Goal: Information Seeking & Learning: Learn about a topic

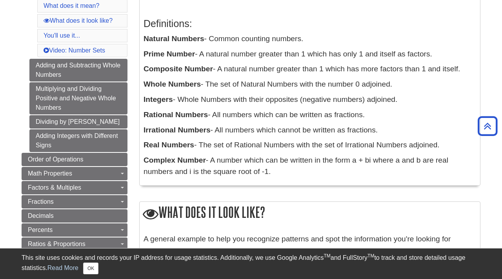
scroll to position [156, 0]
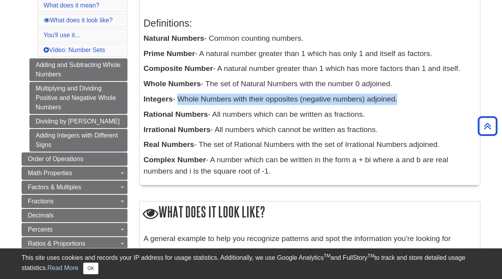
drag, startPoint x: 178, startPoint y: 101, endPoint x: 406, endPoint y: 108, distance: 227.7
click at [406, 108] on div "Definitions: Natural Numbers - Common counting numbers. Prime Number - A natura…" at bounding box center [310, 96] width 333 height 172
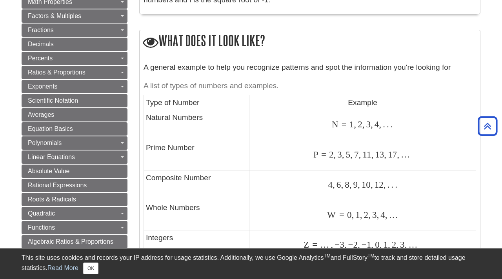
scroll to position [327, 0]
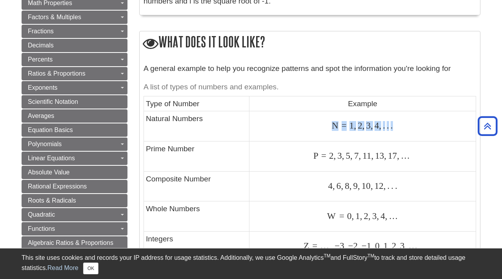
drag, startPoint x: 332, startPoint y: 127, endPoint x: 401, endPoint y: 132, distance: 69.3
click at [401, 131] on div "N = 1 , 2 , 3 , 4 , . . . N = 1 , 2 , 3 , 4 , . . ." at bounding box center [363, 126] width 223 height 11
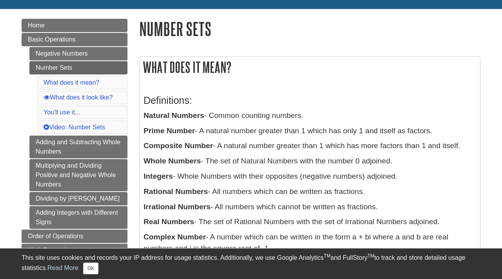
scroll to position [82, 0]
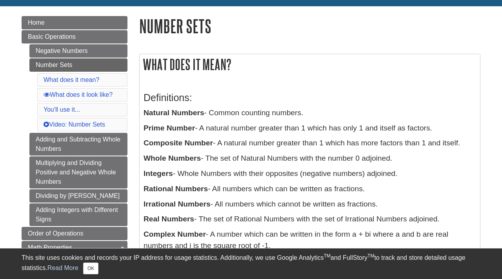
drag, startPoint x: 181, startPoint y: 172, endPoint x: 402, endPoint y: 175, distance: 221.4
click at [402, 175] on p "Integers - Whole Numbers with their opposites (negative numbers) adjoined." at bounding box center [310, 173] width 333 height 11
copy p "Whole Numbers with their opposites (negative numbers) adjoined."
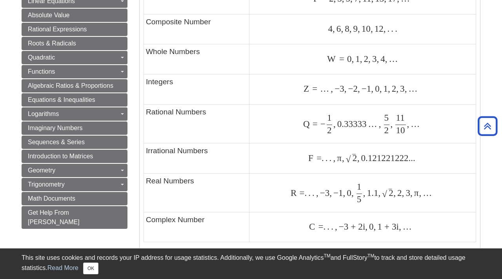
scroll to position [482, 0]
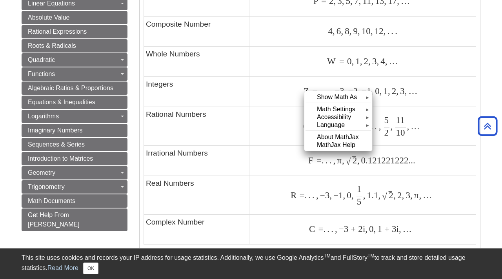
drag, startPoint x: 304, startPoint y: 91, endPoint x: 345, endPoint y: 89, distance: 40.5
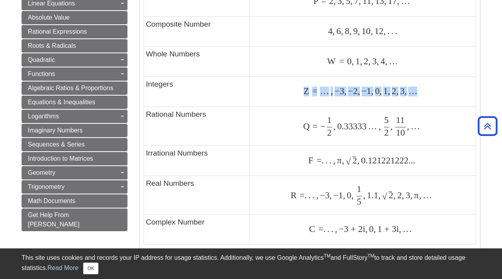
drag, startPoint x: 305, startPoint y: 92, endPoint x: 424, endPoint y: 96, distance: 119.8
click at [424, 96] on div "Z = … , − 3 , − 2 , − 1 , 0 , 1 , 2 , 3 , … Z = … , − 3 , − 2 , − 1 , 0 , 1 , 2…" at bounding box center [363, 91] width 223 height 11
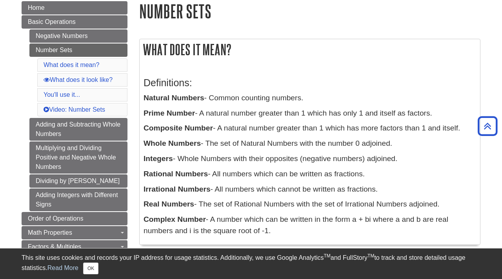
scroll to position [100, 0]
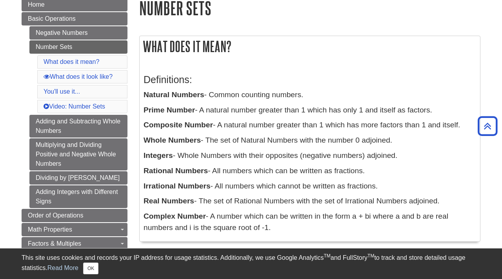
drag, startPoint x: 203, startPoint y: 111, endPoint x: 434, endPoint y: 113, distance: 231.2
click at [434, 113] on p "Prime Number - A natural number greater than 1 which has only 1 and itself as f…" at bounding box center [310, 110] width 333 height 11
copy p "A natural number greater than 1 which has only 1 and itself as factors."
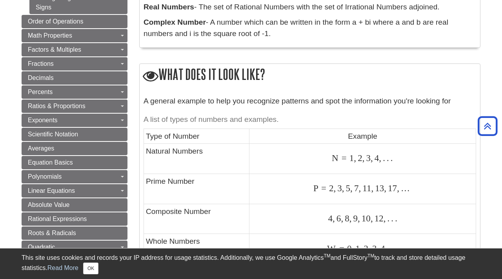
scroll to position [297, 0]
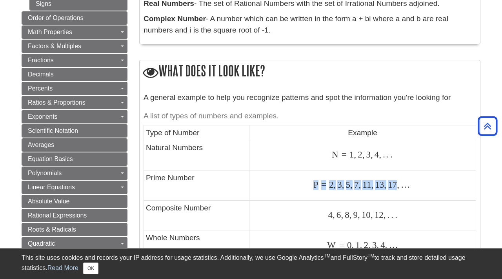
drag, startPoint x: 313, startPoint y: 184, endPoint x: 400, endPoint y: 181, distance: 86.8
click at [400, 181] on span "P = 2 , 3 , 5 , 7 , 11 , 13 , 17 , …" at bounding box center [362, 185] width 97 height 10
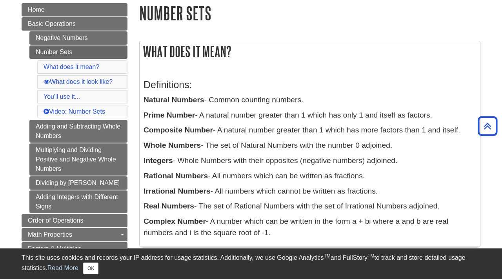
scroll to position [104, 0]
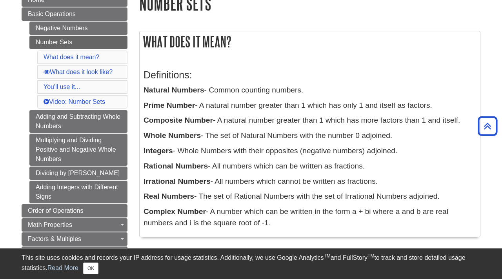
drag, startPoint x: 219, startPoint y: 121, endPoint x: 465, endPoint y: 125, distance: 245.3
click at [465, 125] on p "Composite Number - A natural number greater than 1 which has more factors than …" at bounding box center [310, 120] width 333 height 11
copy p "A natural number greater than 1 which has more factors than 1 and itself."
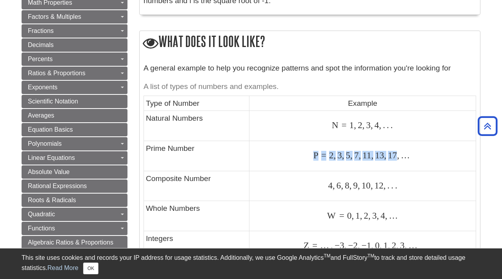
scroll to position [327, 0]
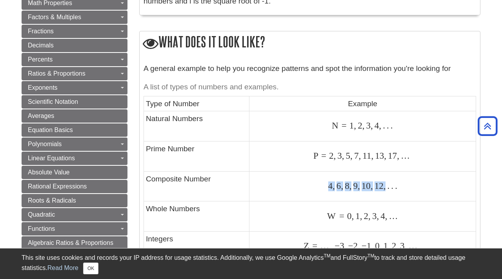
drag, startPoint x: 328, startPoint y: 187, endPoint x: 386, endPoint y: 187, distance: 57.7
click at [386, 187] on span "4 , 6 , 8 , 9 , 10 , 12 , . . ." at bounding box center [362, 186] width 69 height 10
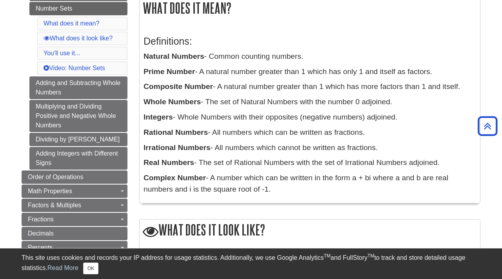
scroll to position [139, 0]
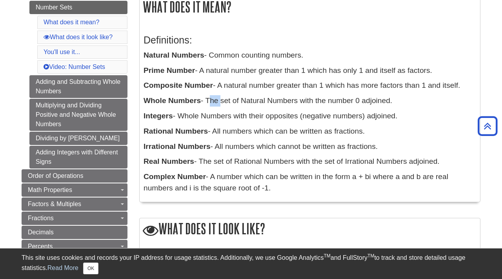
click at [209, 102] on p "Whole Numbers - The set of Natural Numbers with the number 0 adjoined." at bounding box center [310, 100] width 333 height 11
drag, startPoint x: 206, startPoint y: 99, endPoint x: 401, endPoint y: 104, distance: 194.3
click at [401, 104] on p "Whole Numbers - The set of Natural Numbers with the number 0 adjoined." at bounding box center [310, 100] width 333 height 11
copy p "The set of Natural Numbers with the number 0 adjoined."
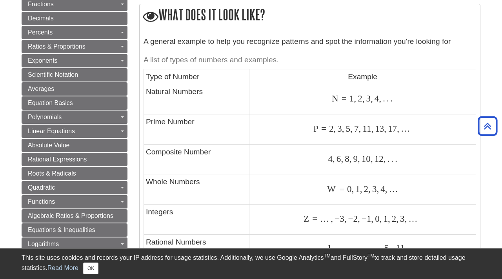
scroll to position [366, 0]
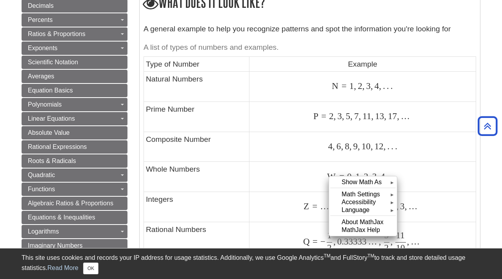
drag, startPoint x: 329, startPoint y: 176, endPoint x: 342, endPoint y: 175, distance: 13.4
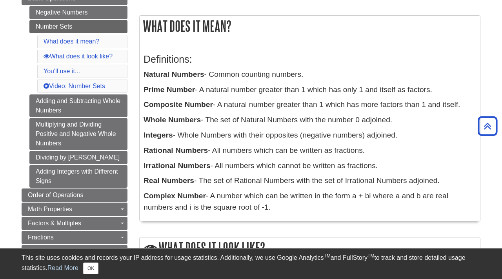
scroll to position [122, 0]
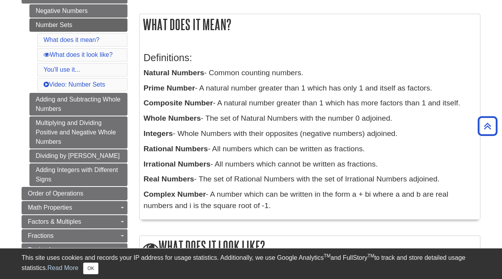
drag, startPoint x: 213, startPoint y: 149, endPoint x: 249, endPoint y: 145, distance: 35.9
click at [249, 144] on p "Rational Numbers - All numbers which can be written as fractions." at bounding box center [310, 149] width 333 height 11
drag, startPoint x: 213, startPoint y: 148, endPoint x: 222, endPoint y: 153, distance: 9.9
click at [228, 153] on p "Rational Numbers - All numbers which can be written as fractions." at bounding box center [310, 149] width 333 height 11
drag, startPoint x: 214, startPoint y: 148, endPoint x: 372, endPoint y: 153, distance: 158.3
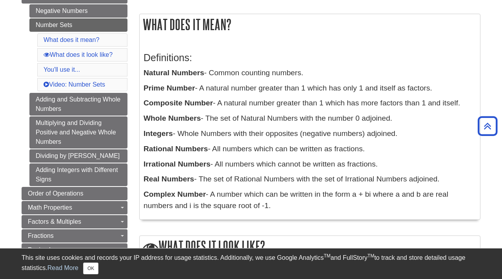
click at [372, 153] on p "Rational Numbers - All numbers which can be written as fractions." at bounding box center [310, 149] width 333 height 11
copy p "All numbers which can be written as fractions."
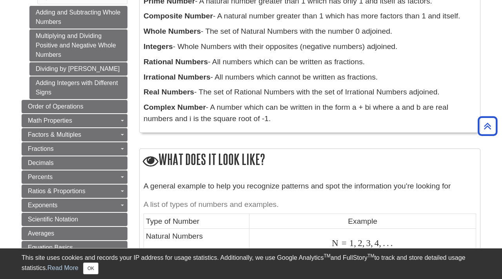
scroll to position [204, 0]
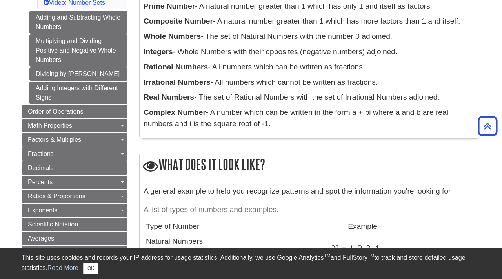
drag, startPoint x: 216, startPoint y: 83, endPoint x: 381, endPoint y: 83, distance: 165.6
click at [381, 83] on p "Irrational Numbers - All numbers which cannot be written as fractions." at bounding box center [310, 82] width 333 height 11
copy p "All numbers which cannot be written as fractions."
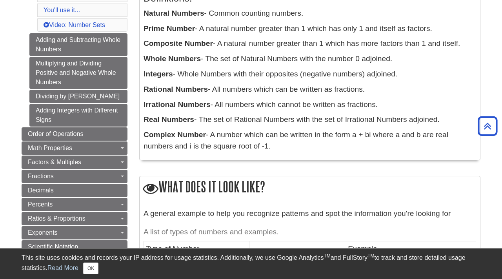
scroll to position [179, 0]
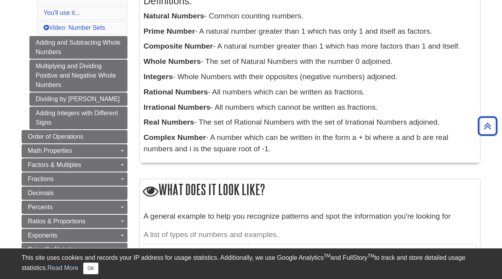
click at [217, 114] on div "Definitions: Natural Numbers - Common counting numbers. Prime Number - A natura…" at bounding box center [310, 73] width 333 height 172
click at [212, 119] on p "Real Numbers - The set of Rational Numbers with the set of Irrational Numbers a…" at bounding box center [310, 122] width 333 height 11
drag, startPoint x: 213, startPoint y: 140, endPoint x: 259, endPoint y: 151, distance: 47.5
click at [259, 151] on p "Complex Number - A number which can be written in the form a + bi where a and b…" at bounding box center [310, 143] width 333 height 23
copy p "A number which can be written in the form a + bi where a and b are real numbers…"
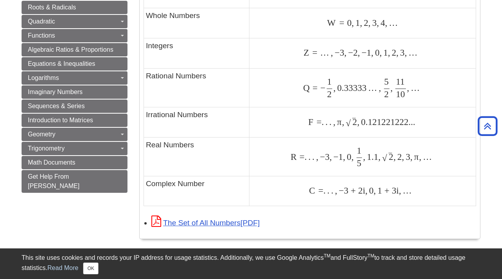
scroll to position [520, 0]
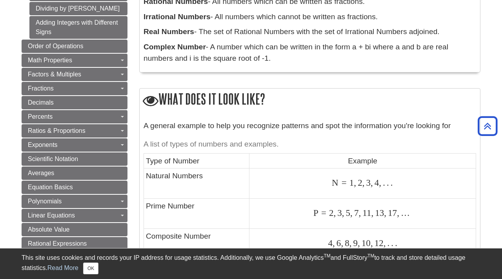
scroll to position [268, 0]
